Goal: Information Seeking & Learning: Learn about a topic

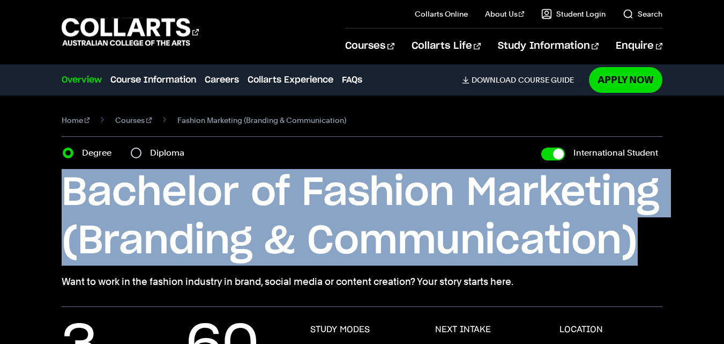
drag, startPoint x: 64, startPoint y: 182, endPoint x: 634, endPoint y: 240, distance: 573.2
click at [0, 0] on h1 "Bachelor of Fashion Marketing (Branding & Communication)" at bounding box center [0, 0] width 0 height 0
copy h1 "Bachelor of Fashion Marketing (Branding & Communication)"
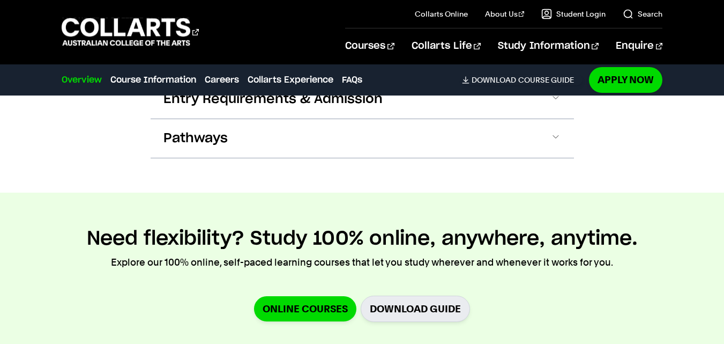
scroll to position [1179, 0]
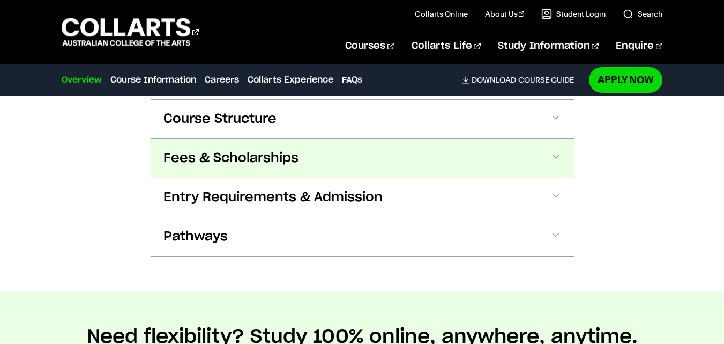
click at [0, 0] on span "Fees & Scholarships" at bounding box center [0, 0] width 0 height 0
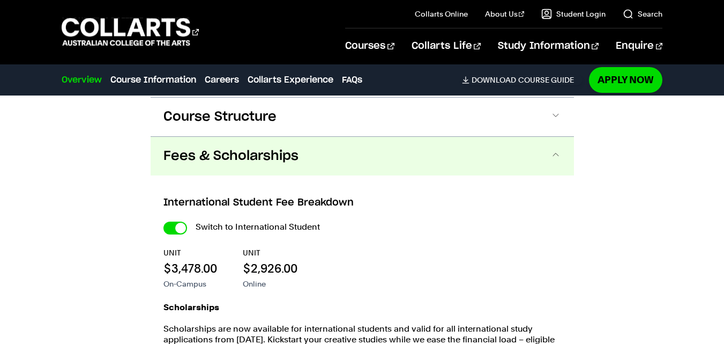
scroll to position [1222, 0]
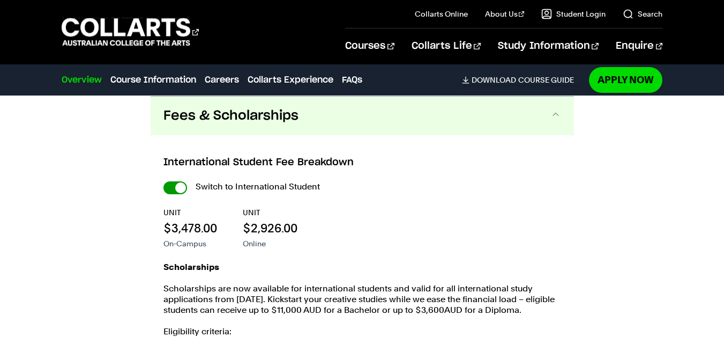
click at [186, 189] on input "International Student" at bounding box center [175, 187] width 24 height 13
checkbox input "false"
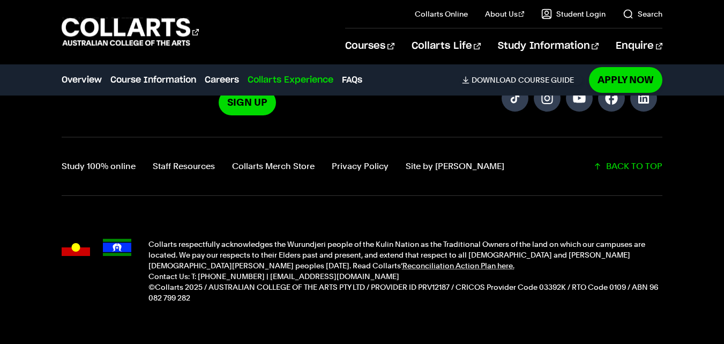
scroll to position [4631, 0]
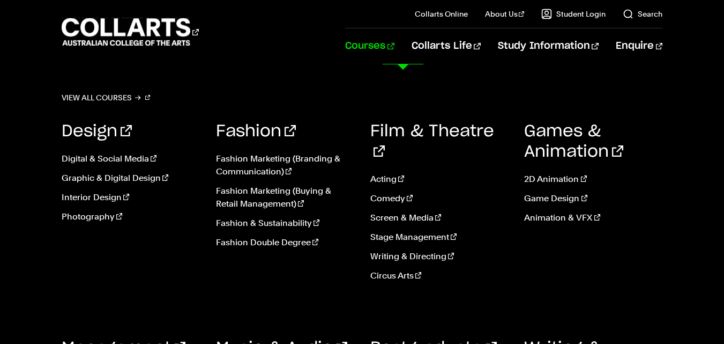
click at [389, 44] on link "Courses" at bounding box center [369, 45] width 49 height 35
click at [103, 95] on link "View all courses" at bounding box center [106, 97] width 89 height 15
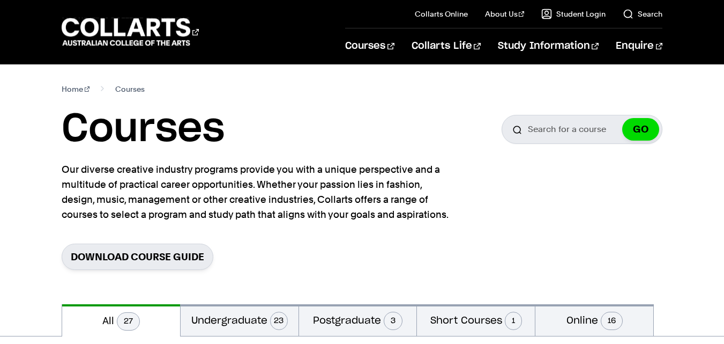
scroll to position [161, 0]
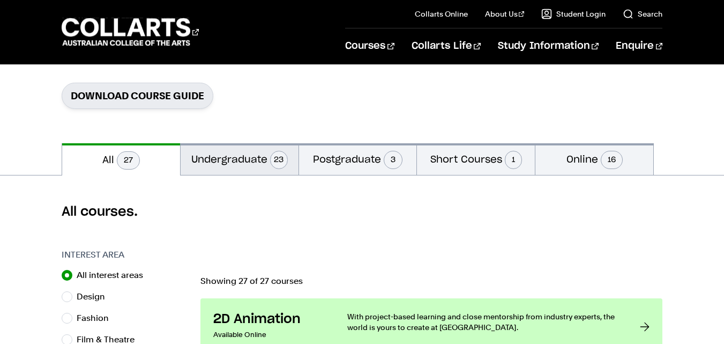
click at [235, 167] on button "Undergraduate 23" at bounding box center [240, 159] width 118 height 32
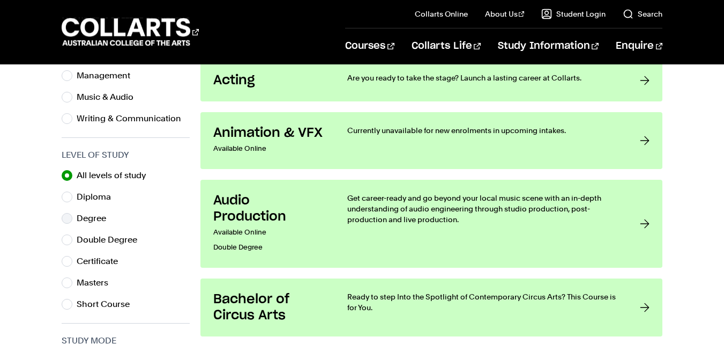
scroll to position [482, 0]
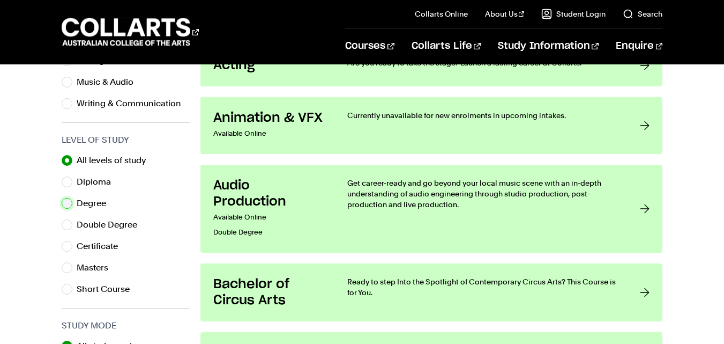
click at [65, 202] on input "Degree" at bounding box center [67, 203] width 11 height 11
radio input "true"
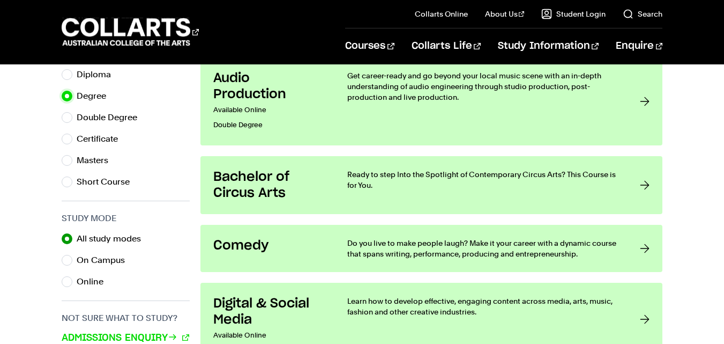
scroll to position [643, 0]
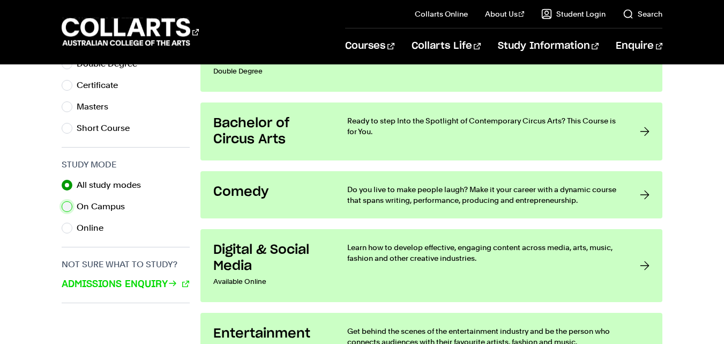
click at [67, 208] on input "On Campus" at bounding box center [67, 206] width 11 height 11
radio input "true"
